Goal: Information Seeking & Learning: Check status

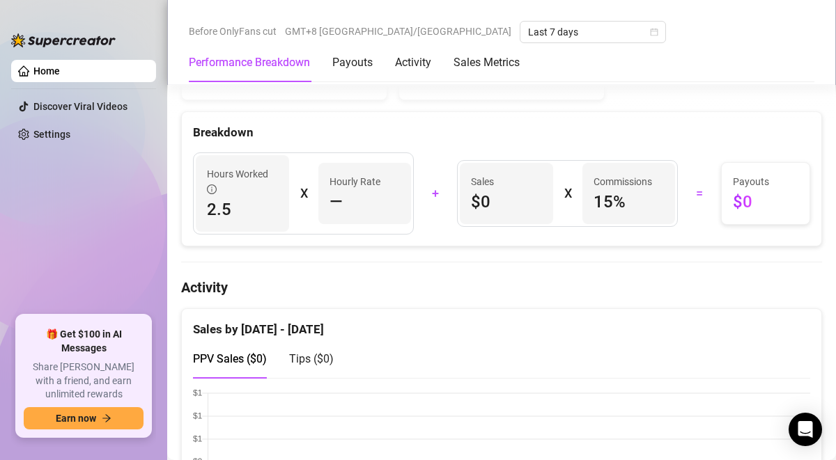
scroll to position [501, 0]
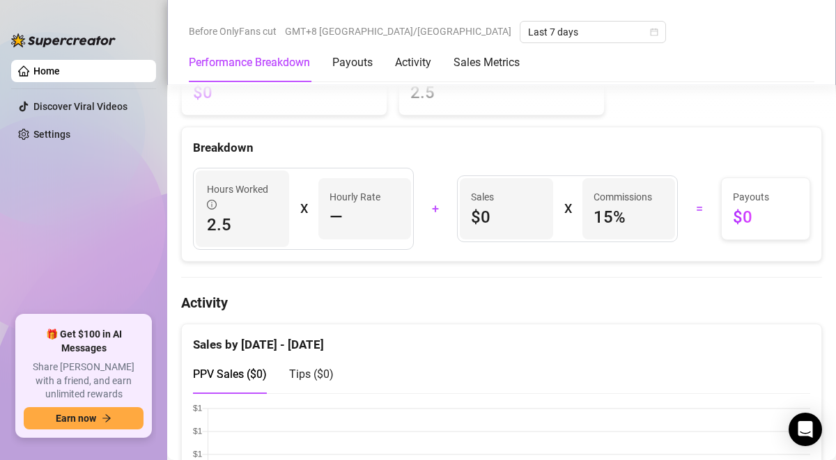
click at [393, 61] on div "Performance Breakdown Payouts Activity Sales Metrics" at bounding box center [354, 62] width 331 height 39
click at [409, 61] on div "Activity" at bounding box center [413, 62] width 36 height 17
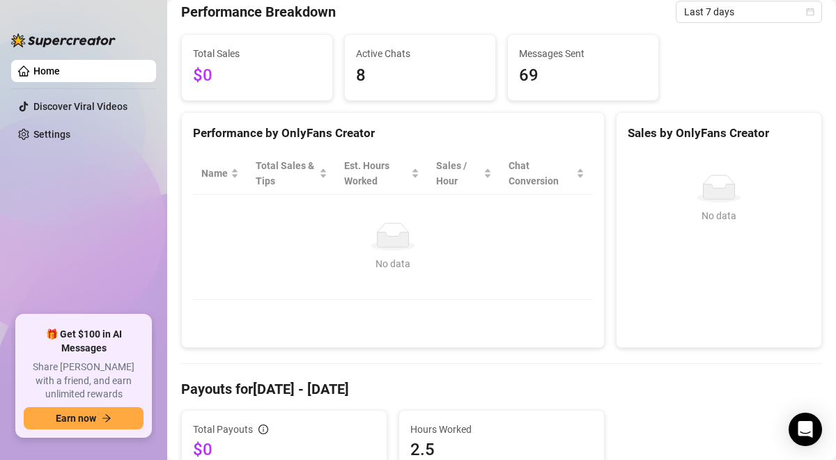
scroll to position [467, 0]
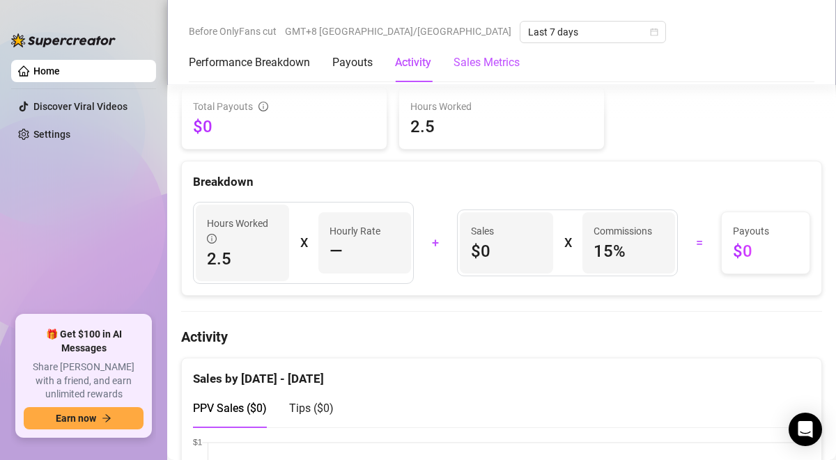
click at [481, 56] on Metrics "Sales Metrics" at bounding box center [486, 62] width 66 height 17
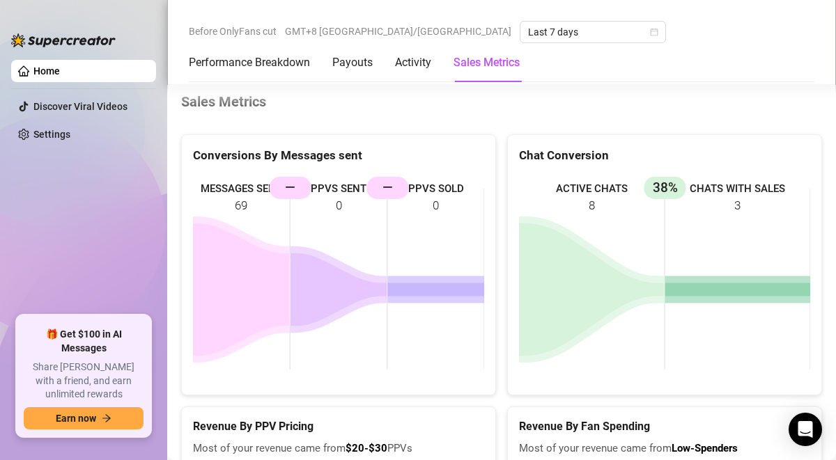
scroll to position [2495, 0]
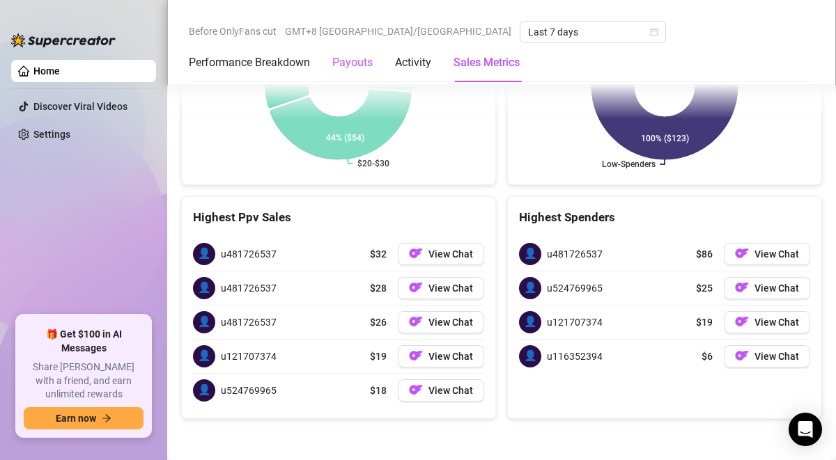
click at [348, 66] on div "Payouts" at bounding box center [352, 62] width 40 height 17
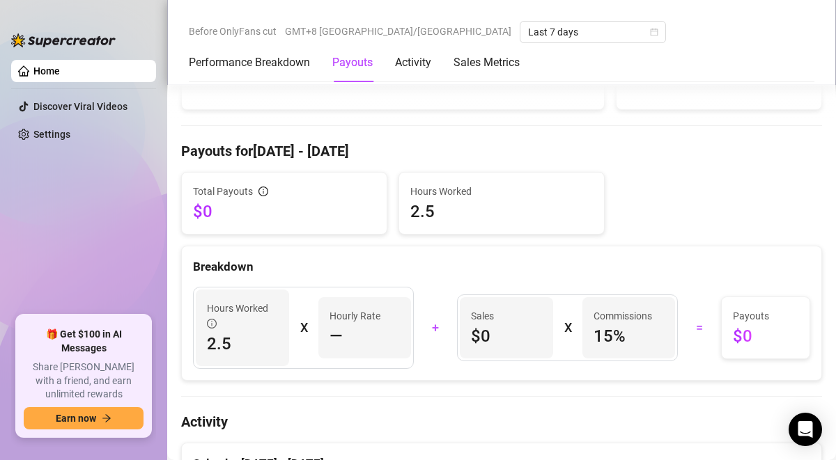
scroll to position [391, 0]
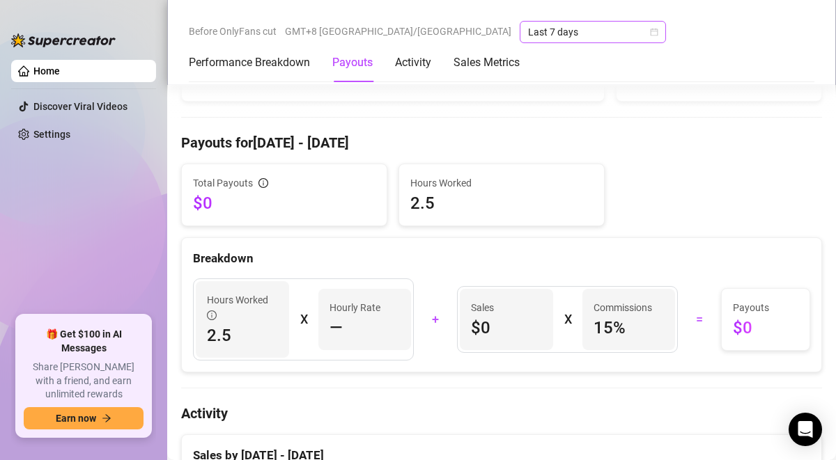
click at [528, 32] on span "Last 7 days" at bounding box center [593, 32] width 130 height 21
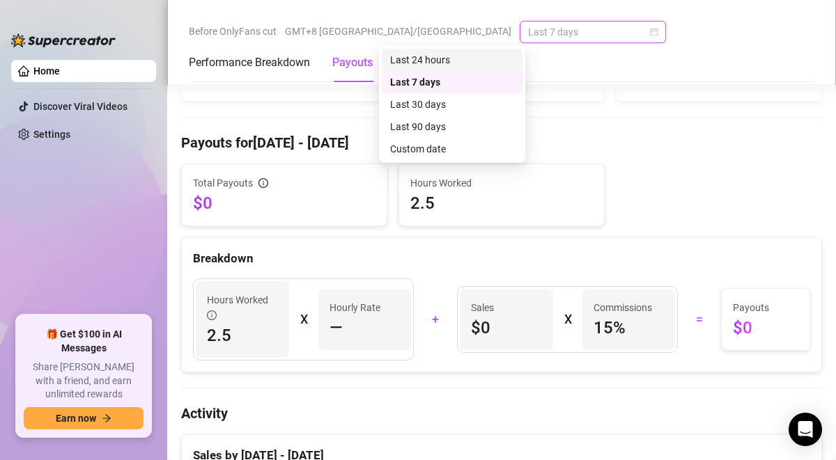
click at [435, 63] on div "Last 24 hours" at bounding box center [452, 59] width 124 height 15
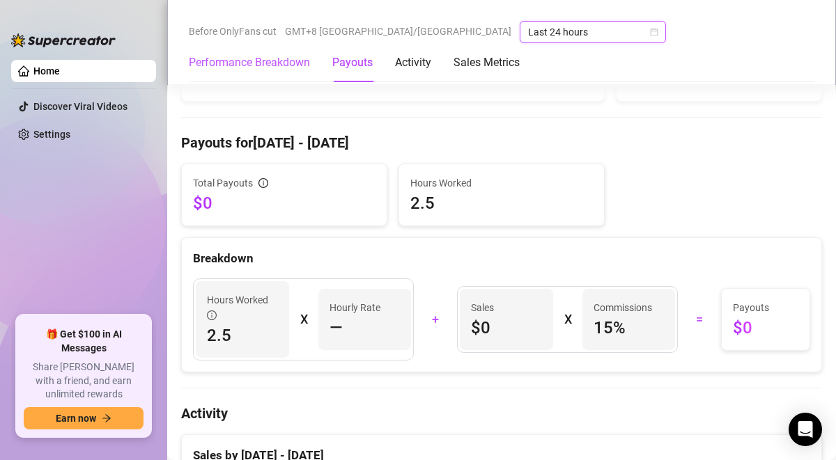
click at [294, 59] on Breakdown "Performance Breakdown" at bounding box center [249, 62] width 121 height 17
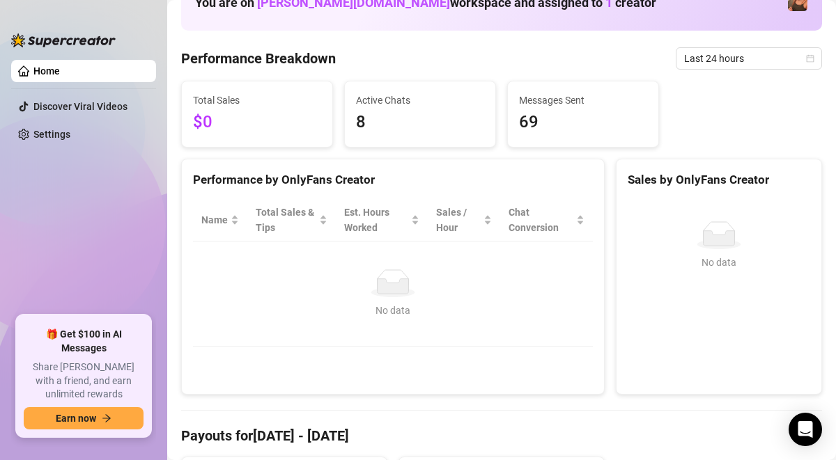
scroll to position [107, 0]
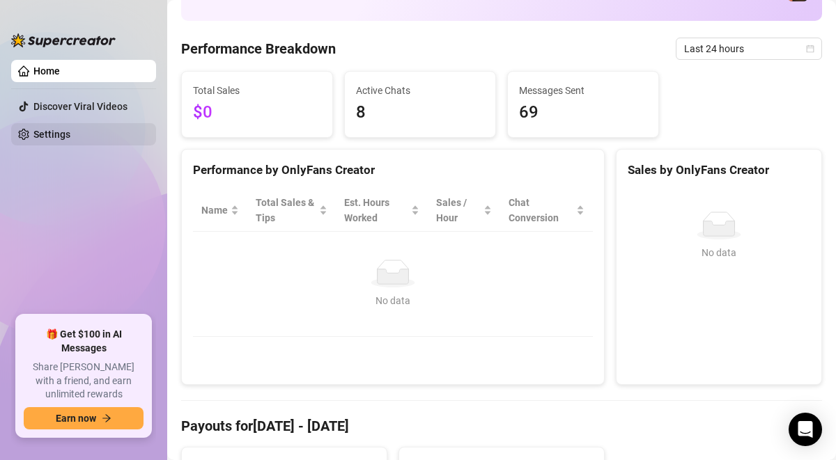
click at [56, 129] on link "Settings" at bounding box center [51, 134] width 37 height 11
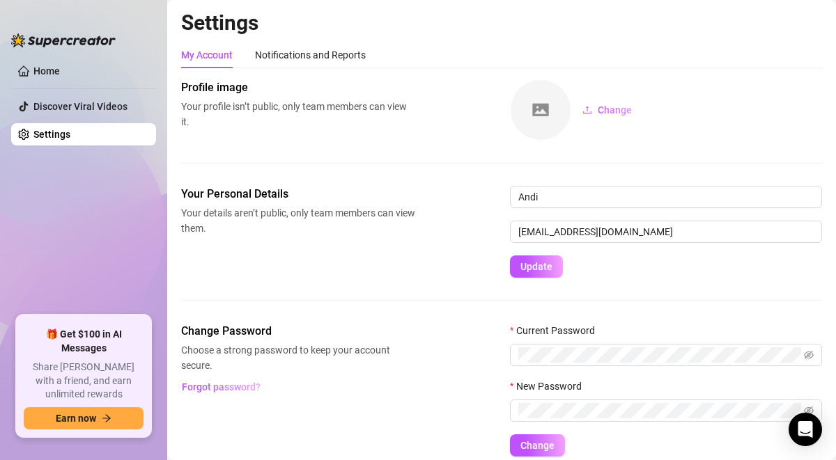
scroll to position [56, 0]
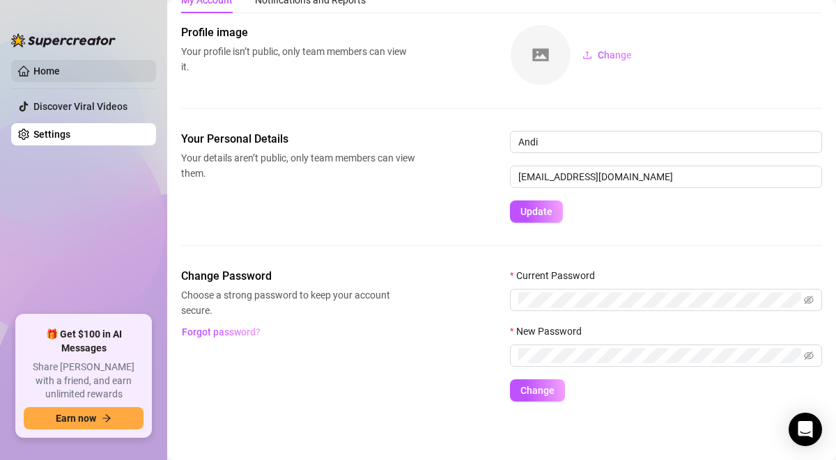
click at [60, 77] on link "Home" at bounding box center [46, 70] width 26 height 11
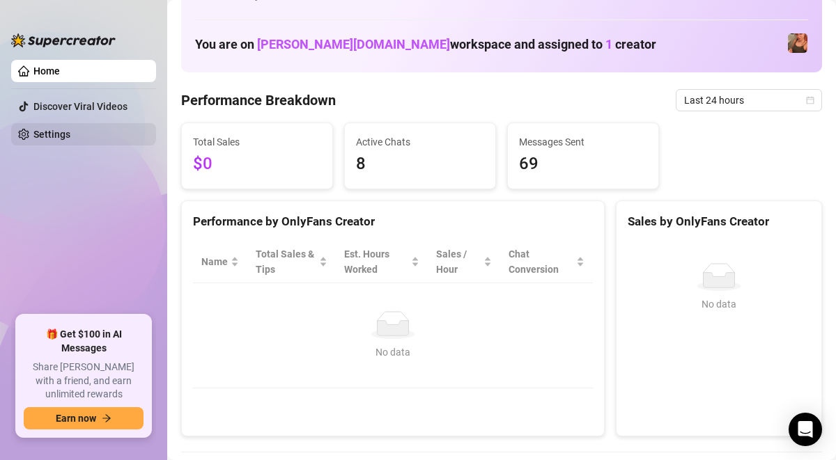
click at [70, 131] on link "Settings" at bounding box center [51, 134] width 37 height 11
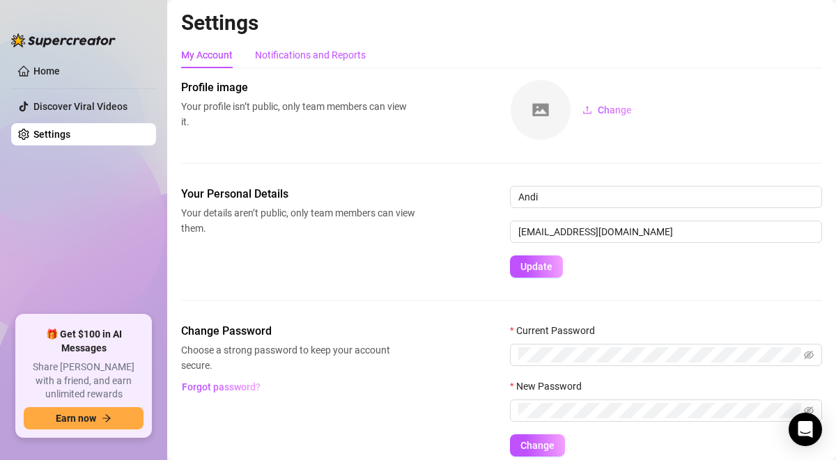
click at [294, 49] on div "Notifications and Reports" at bounding box center [310, 54] width 111 height 15
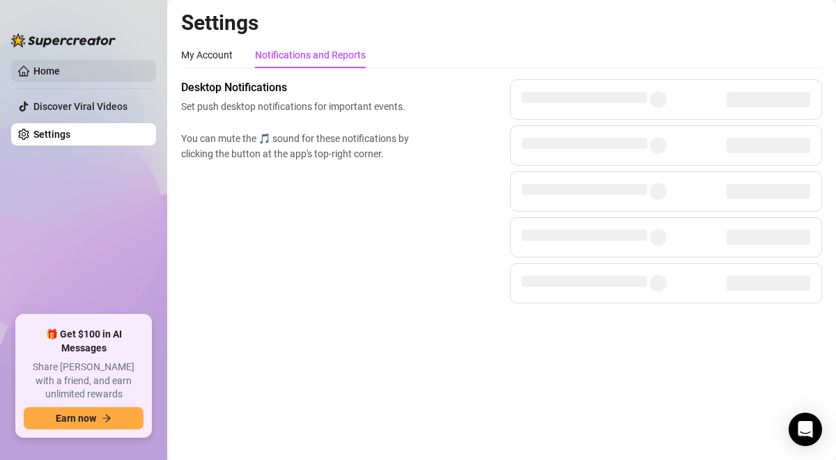
click at [46, 75] on link "Home" at bounding box center [46, 70] width 26 height 11
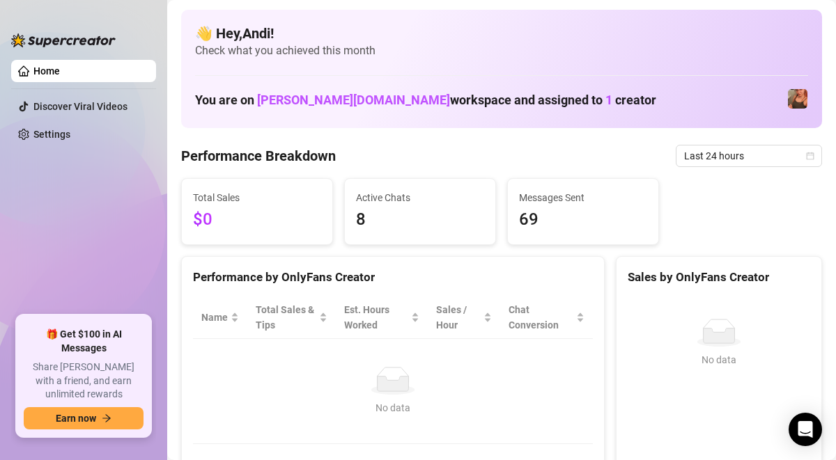
click at [598, 94] on div "You are on Aker.Agency workspace and assigned to 1 creator" at bounding box center [501, 99] width 613 height 30
click at [765, 162] on span "Last 24 hours" at bounding box center [749, 156] width 130 height 21
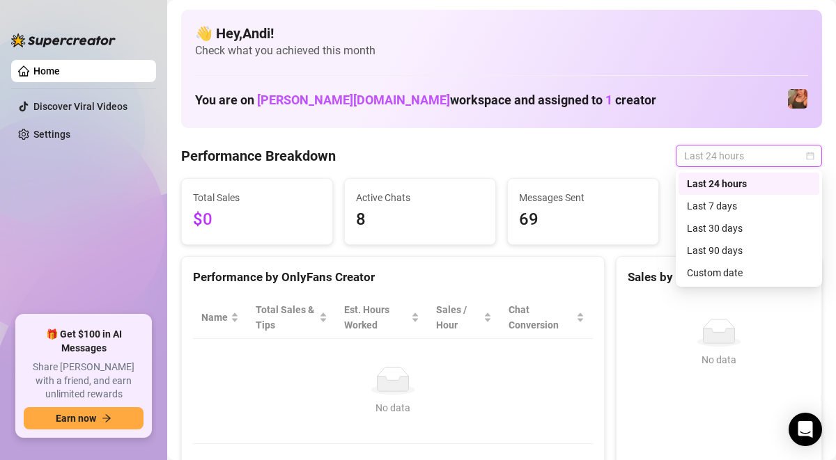
click at [765, 162] on span "Last 24 hours" at bounding box center [749, 156] width 130 height 21
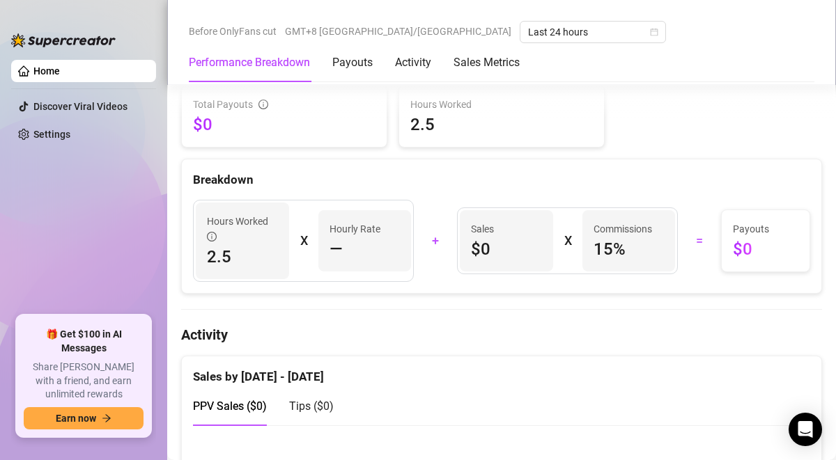
scroll to position [470, 0]
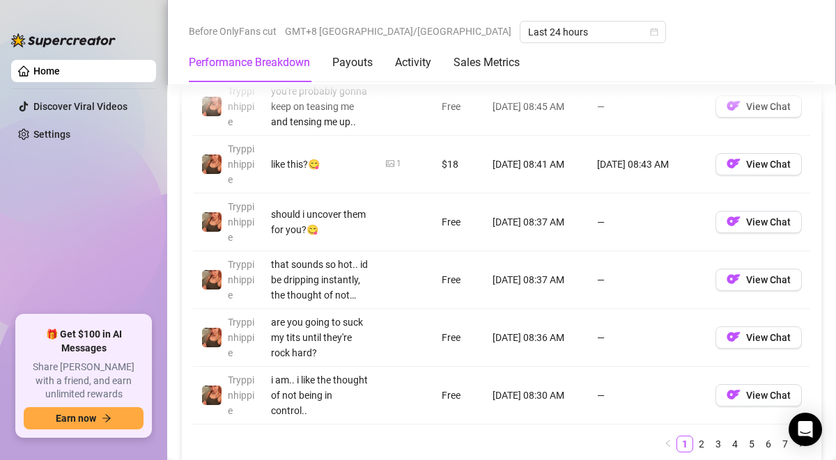
click at [283, 62] on Breakdown "Performance Breakdown" at bounding box center [249, 62] width 121 height 17
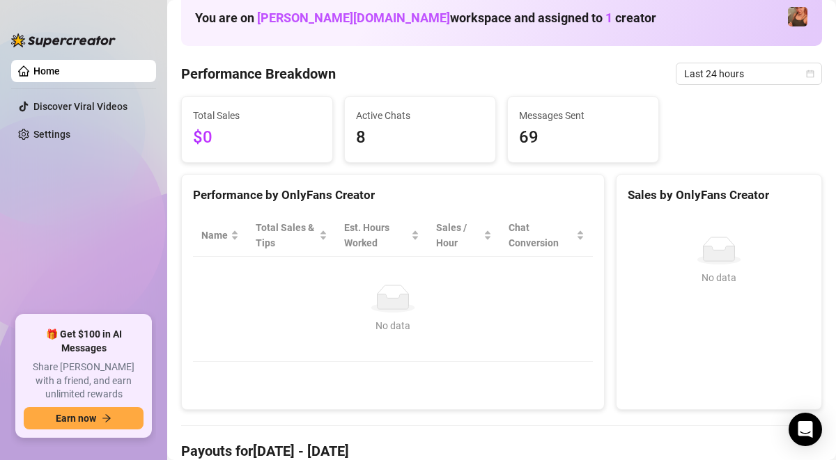
scroll to position [54, 0]
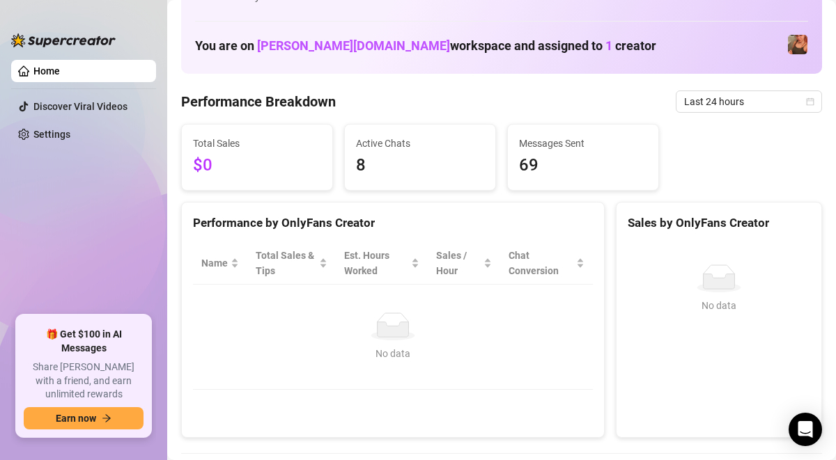
click at [210, 173] on span "$0" at bounding box center [257, 166] width 128 height 26
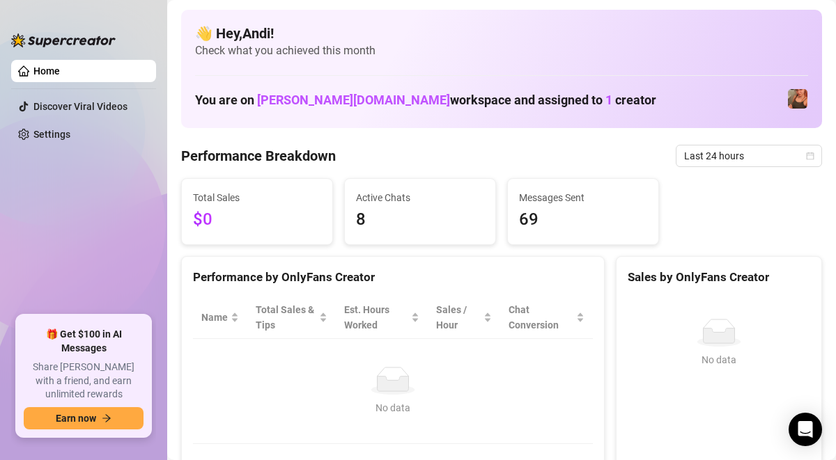
click at [339, 104] on h1 "You are on Aker.Agency workspace and assigned to 1 creator" at bounding box center [425, 100] width 461 height 15
click at [44, 137] on link "Settings" at bounding box center [51, 134] width 37 height 11
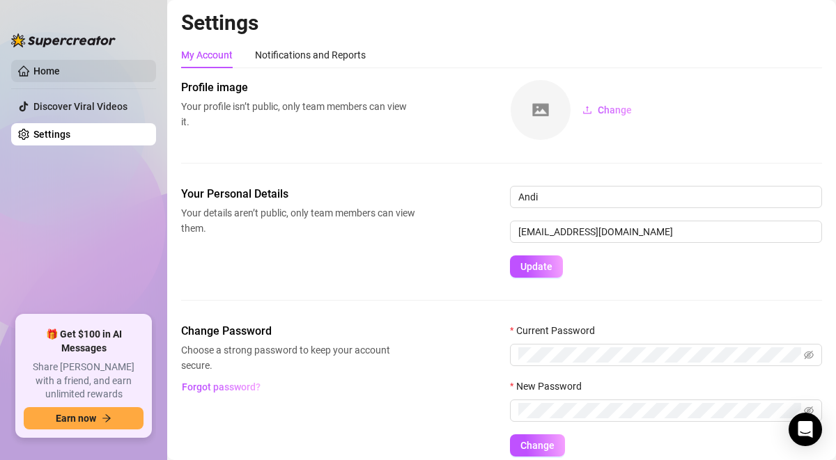
click at [60, 68] on link "Home" at bounding box center [46, 70] width 26 height 11
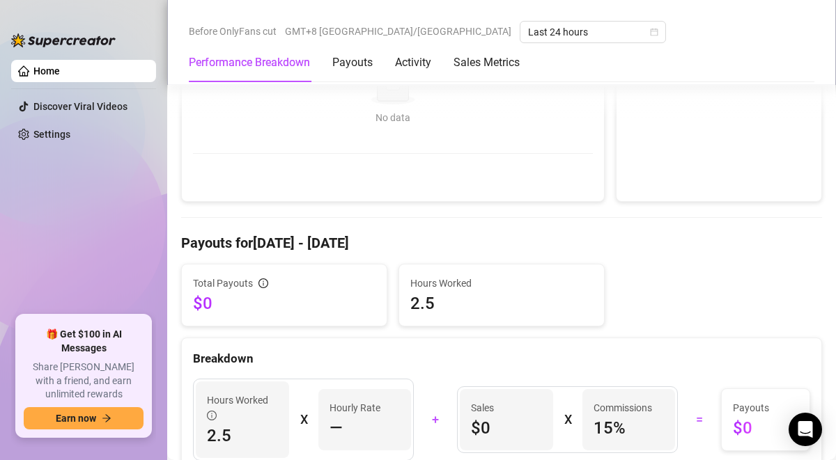
scroll to position [793, 0]
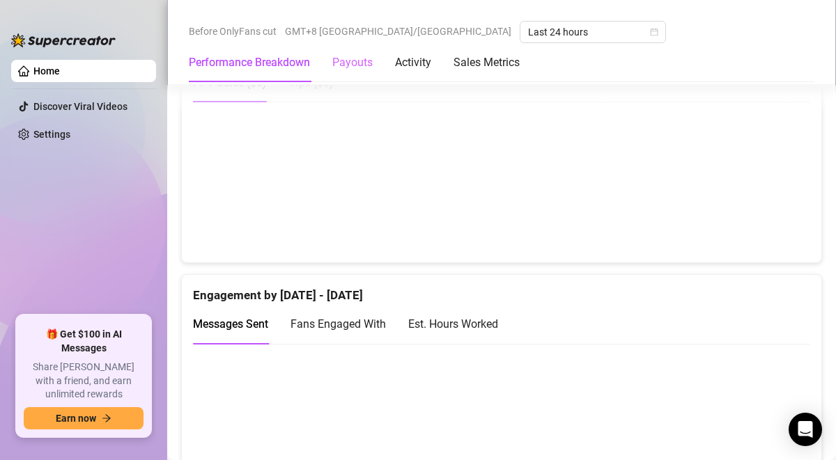
click at [348, 72] on div "Payouts" at bounding box center [352, 62] width 40 height 39
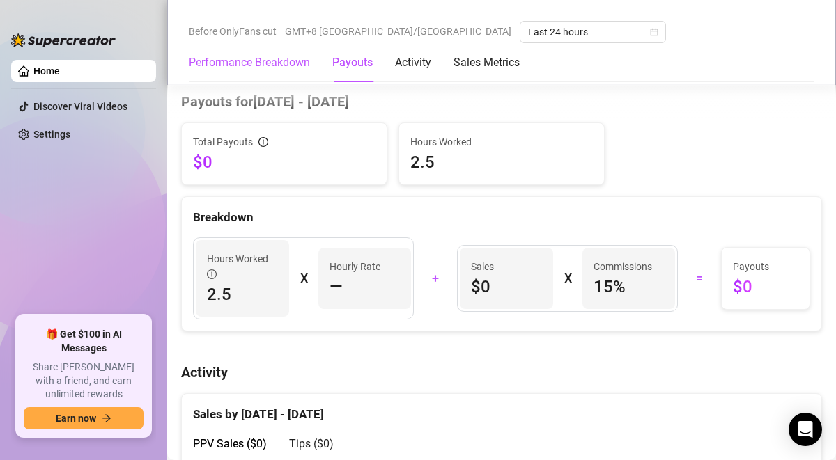
click at [259, 68] on Breakdown "Performance Breakdown" at bounding box center [249, 62] width 121 height 17
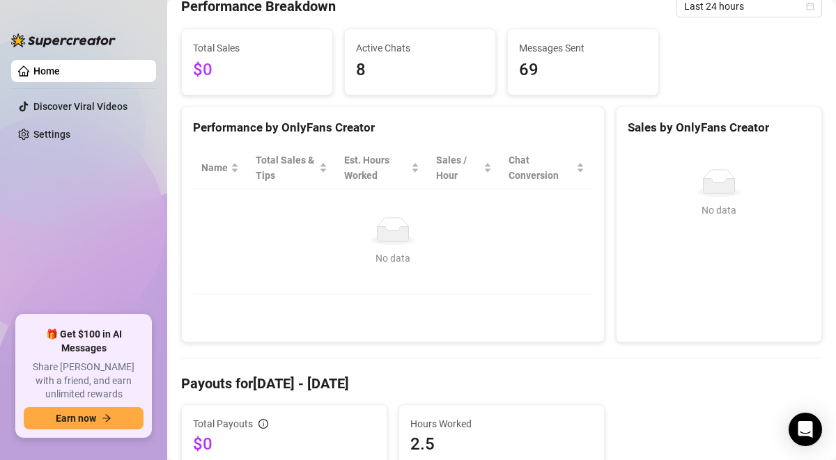
scroll to position [173, 0]
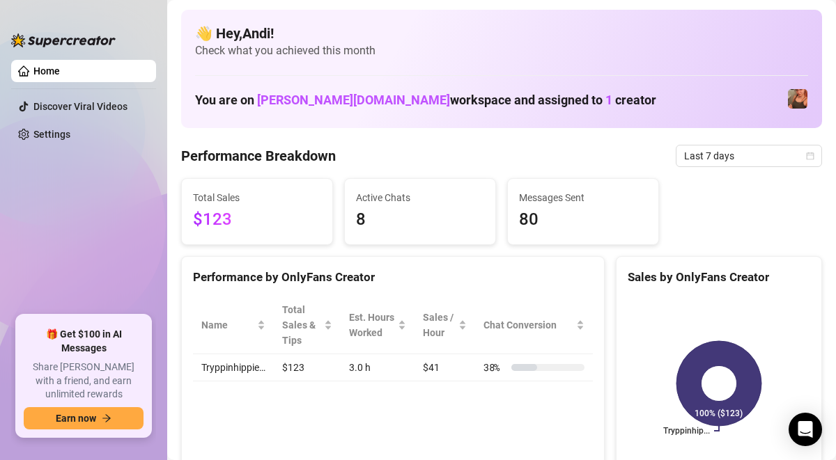
scroll to position [474, 0]
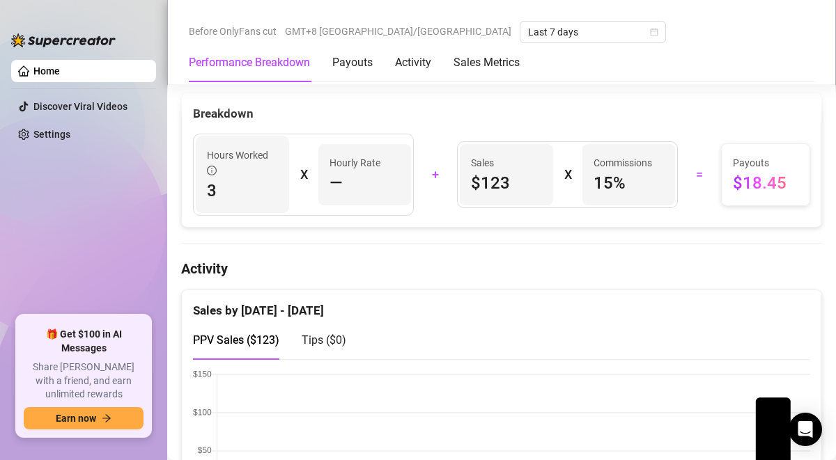
scroll to position [504, 0]
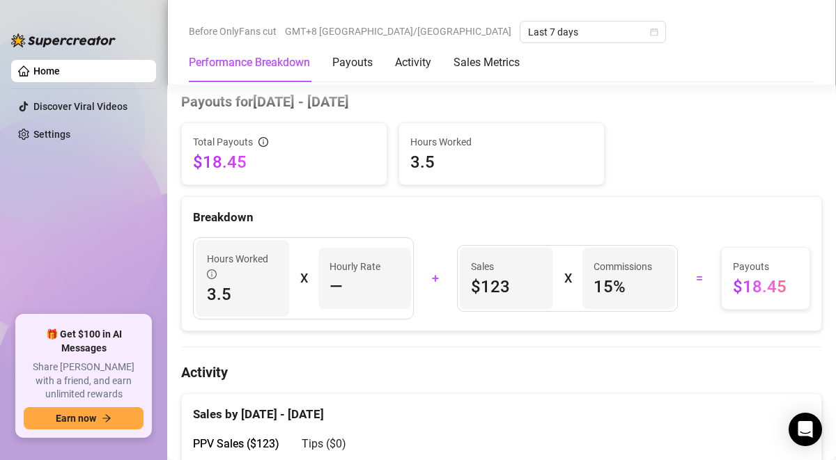
scroll to position [425, 0]
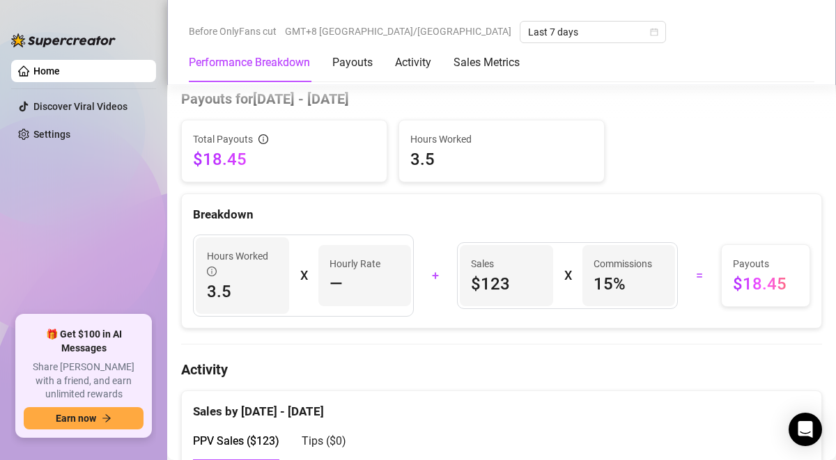
click at [602, 280] on span "15 %" at bounding box center [628, 284] width 71 height 22
click at [632, 214] on div "Breakdown" at bounding box center [501, 214] width 617 height 19
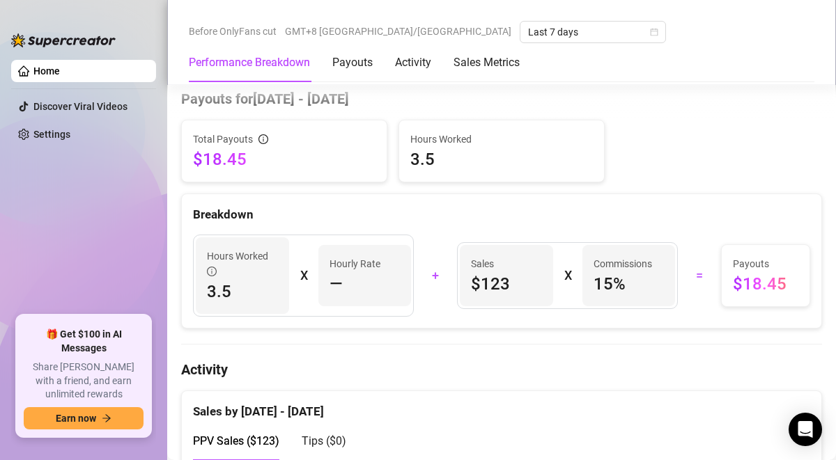
click at [215, 155] on span "$18.45" at bounding box center [284, 159] width 182 height 22
